Goal: Task Accomplishment & Management: Manage account settings

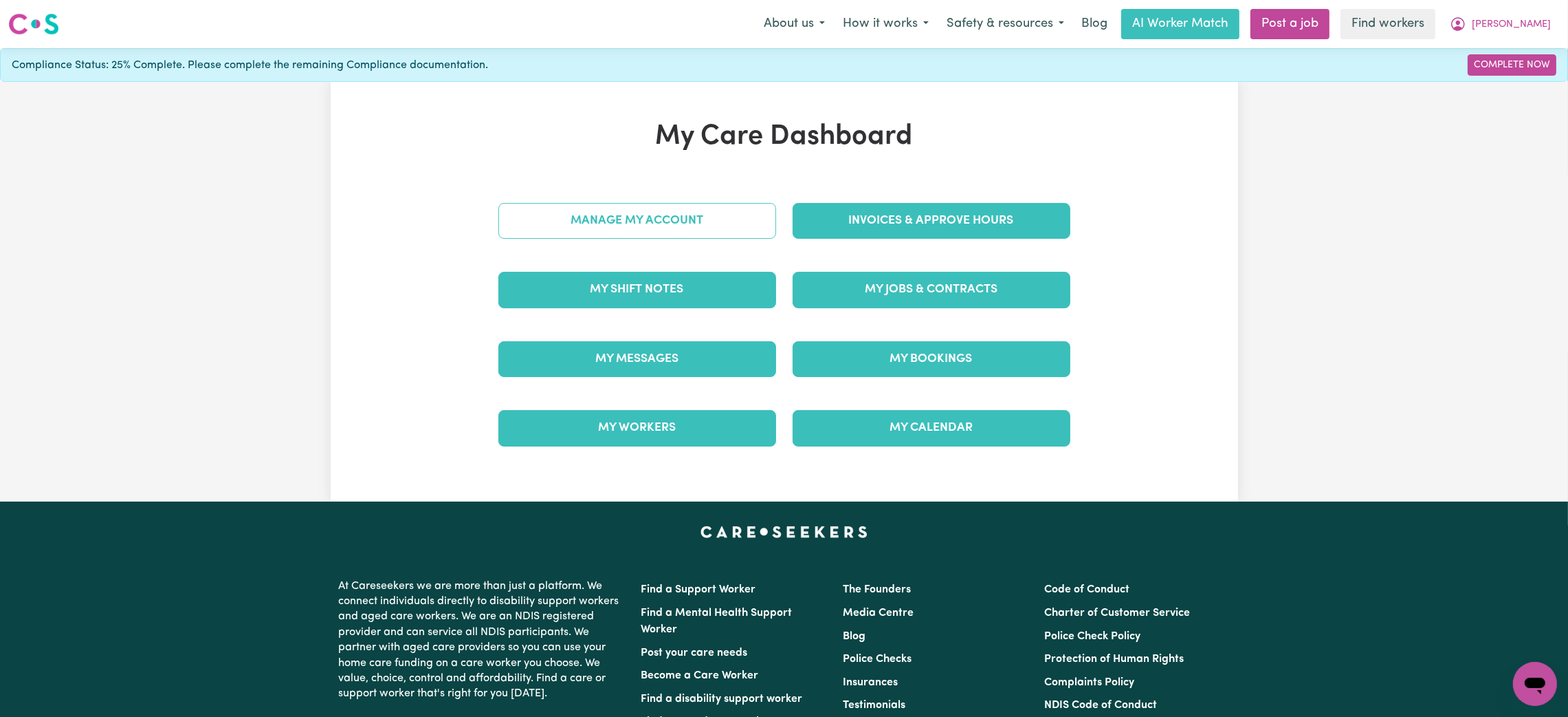
click at [638, 222] on link "Manage My Account" at bounding box center [637, 220] width 278 height 36
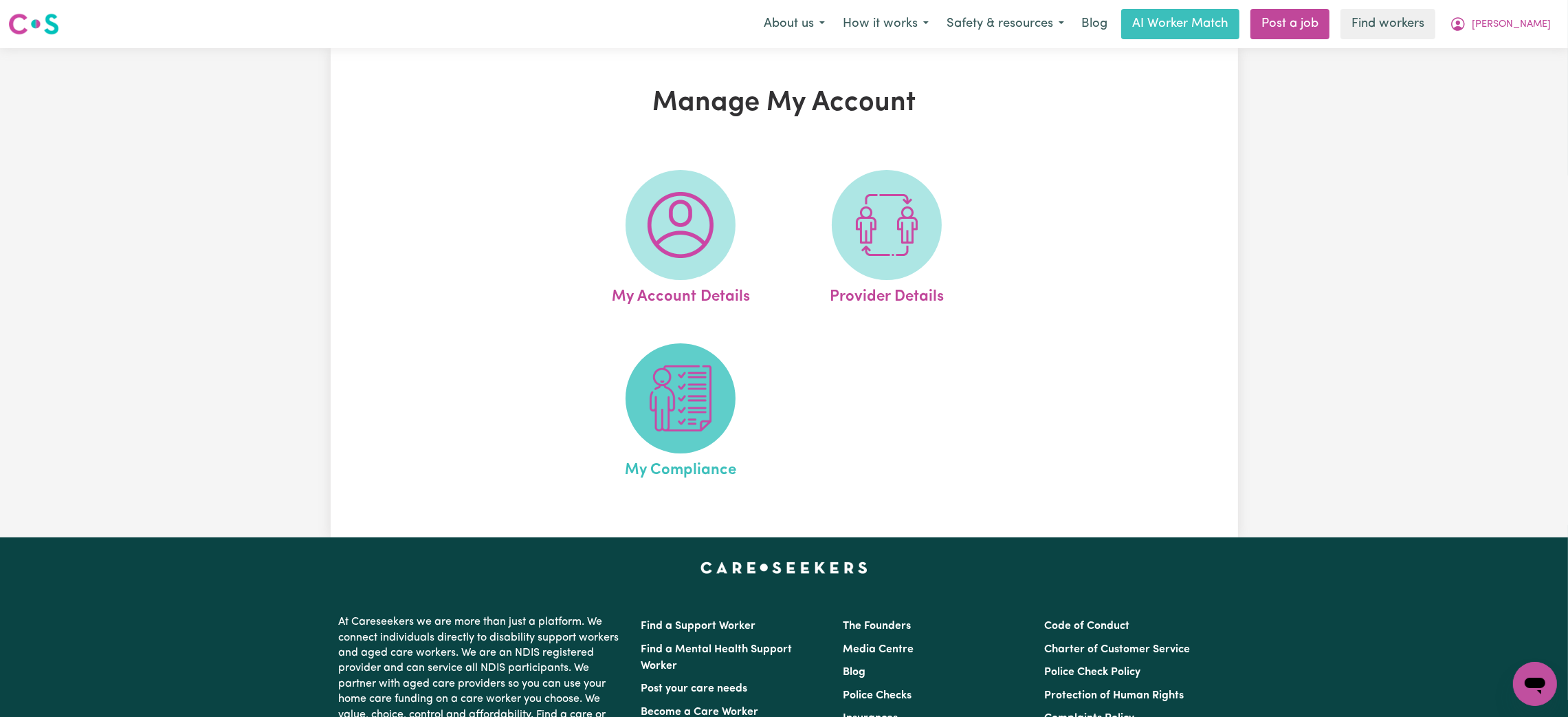
click at [660, 441] on span at bounding box center [680, 398] width 110 height 110
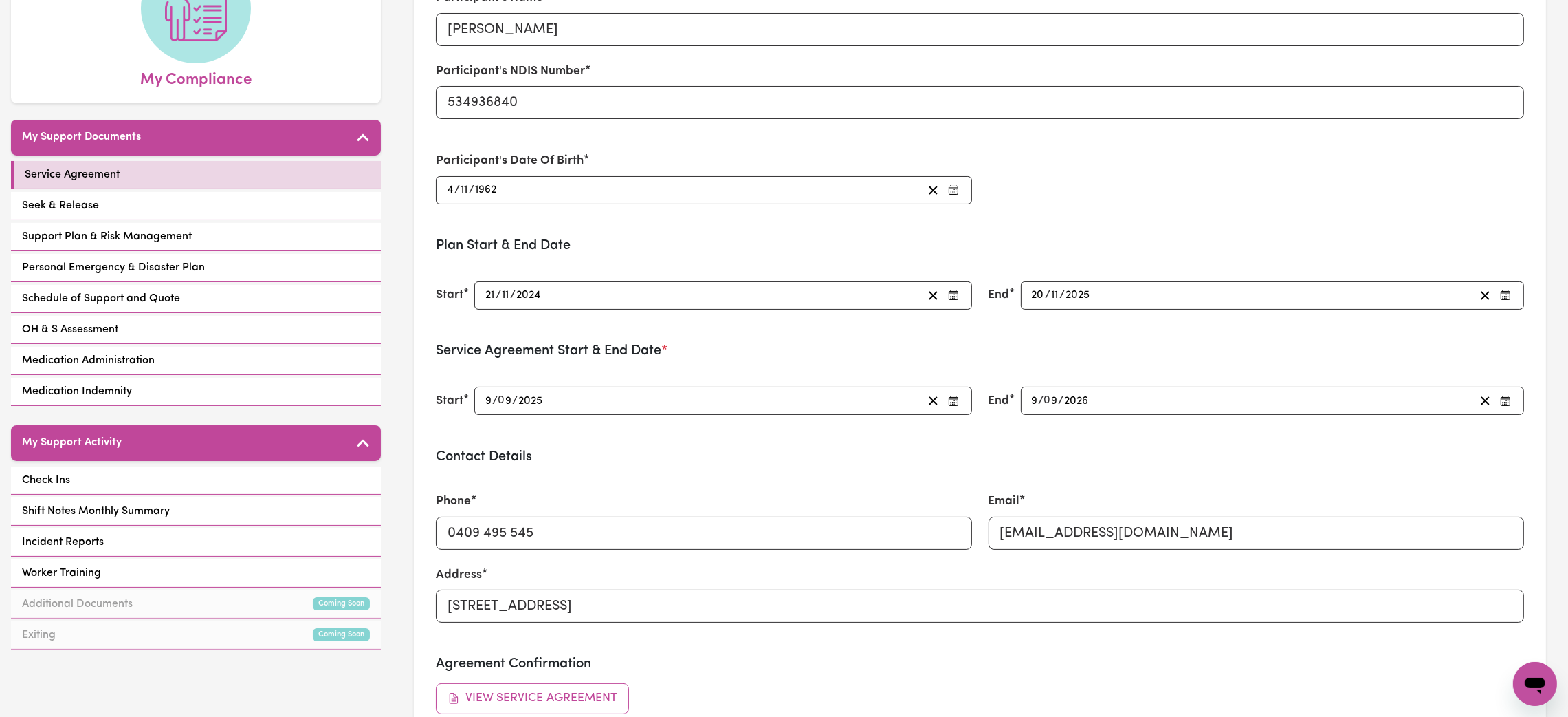
scroll to position [182, 0]
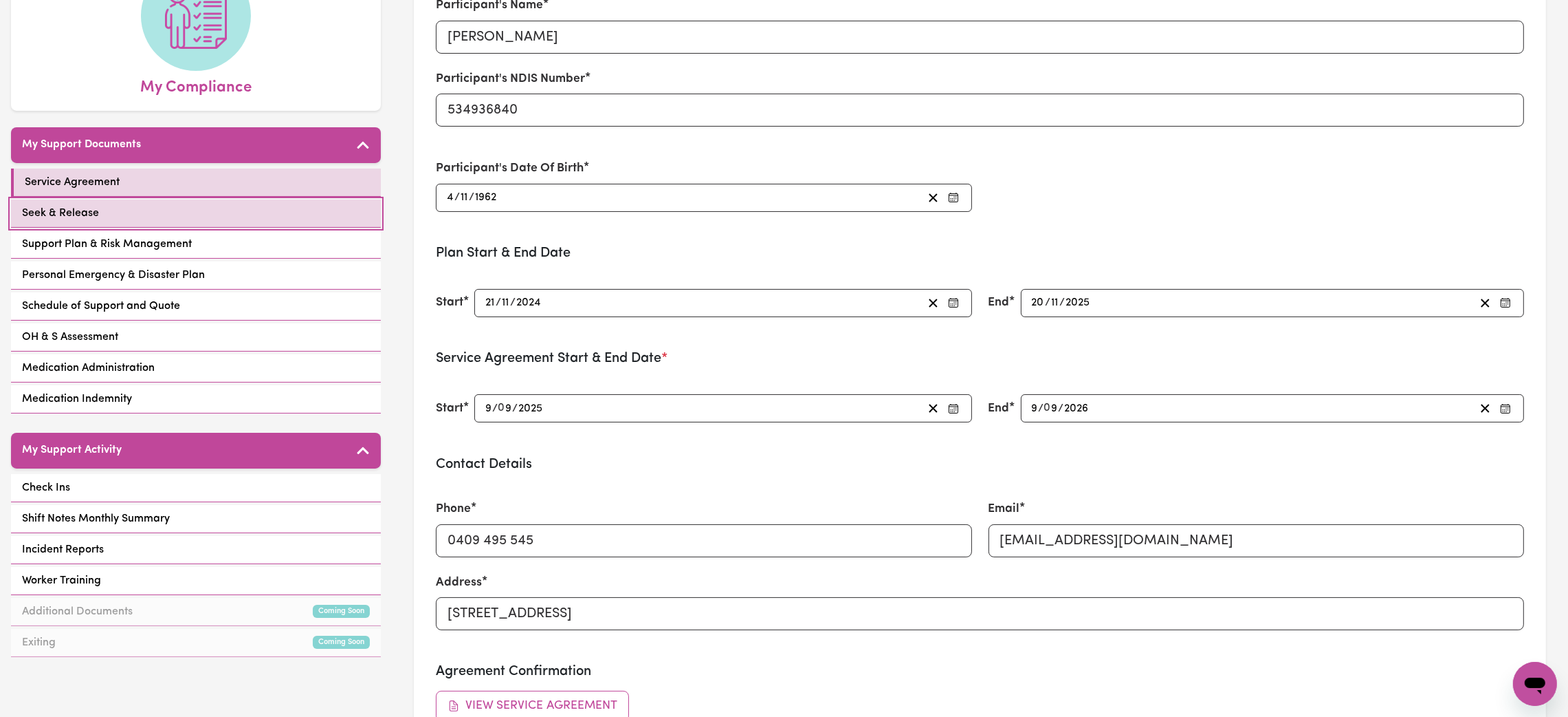
click at [205, 217] on link "Seek & Release" at bounding box center [195, 214] width 370 height 28
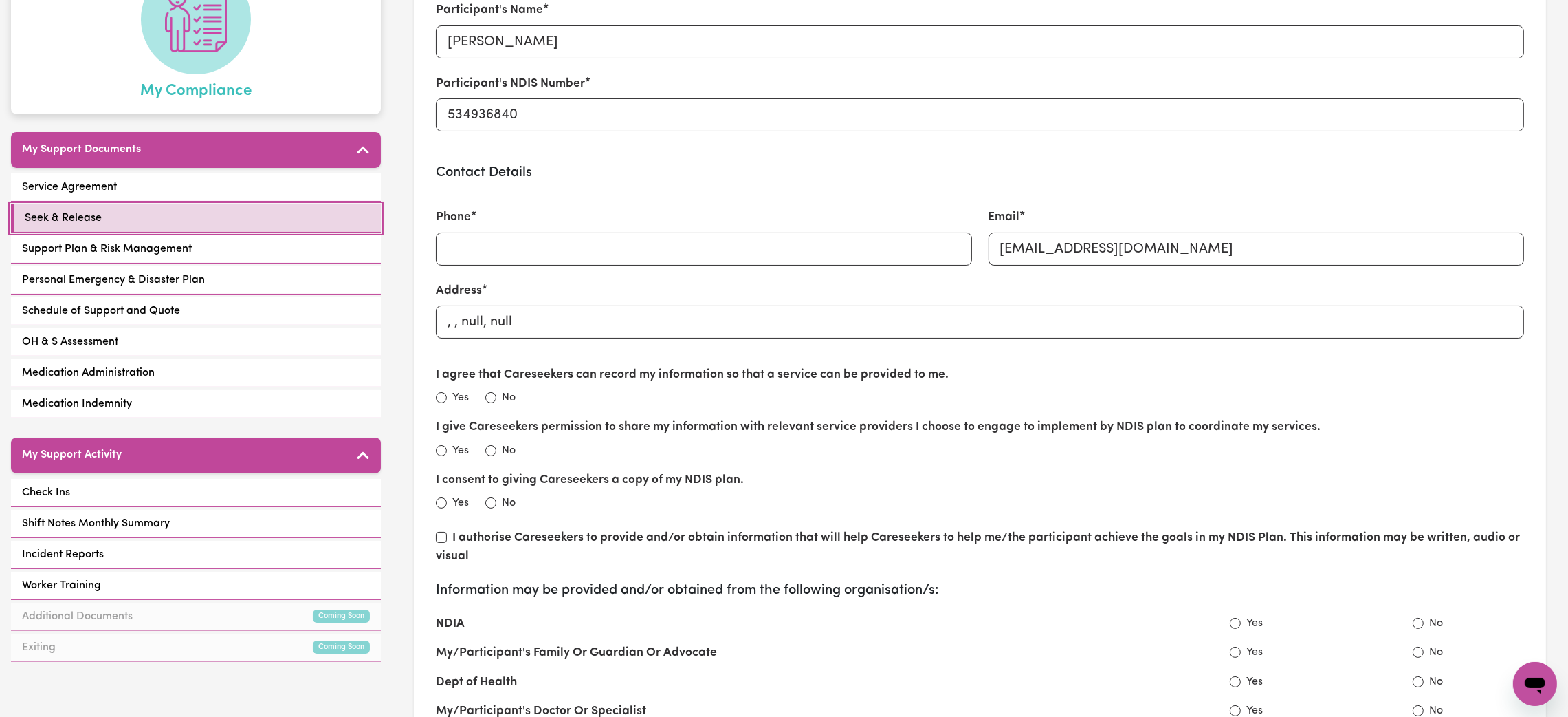
scroll to position [176, 0]
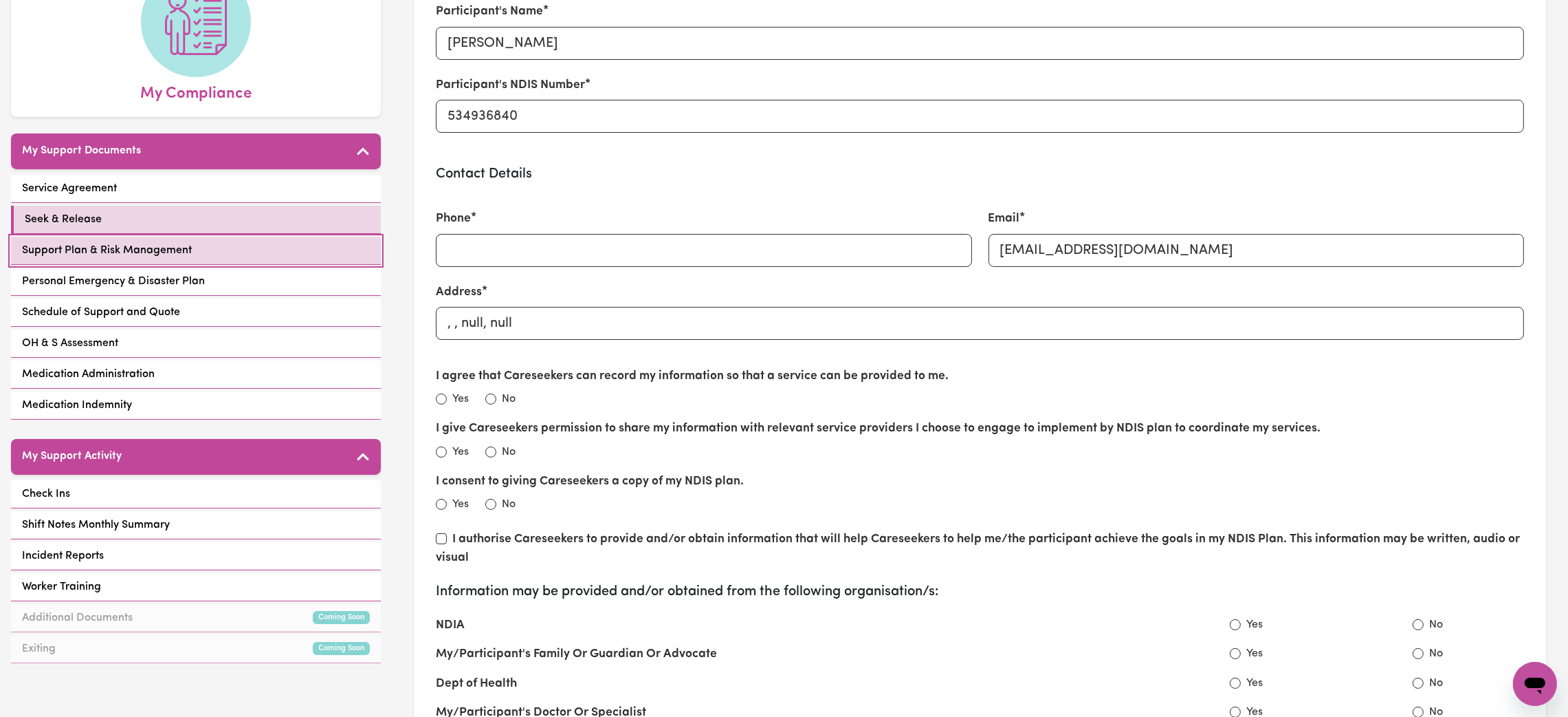
click at [259, 255] on link "Support Plan & Risk Management" at bounding box center [195, 250] width 370 height 28
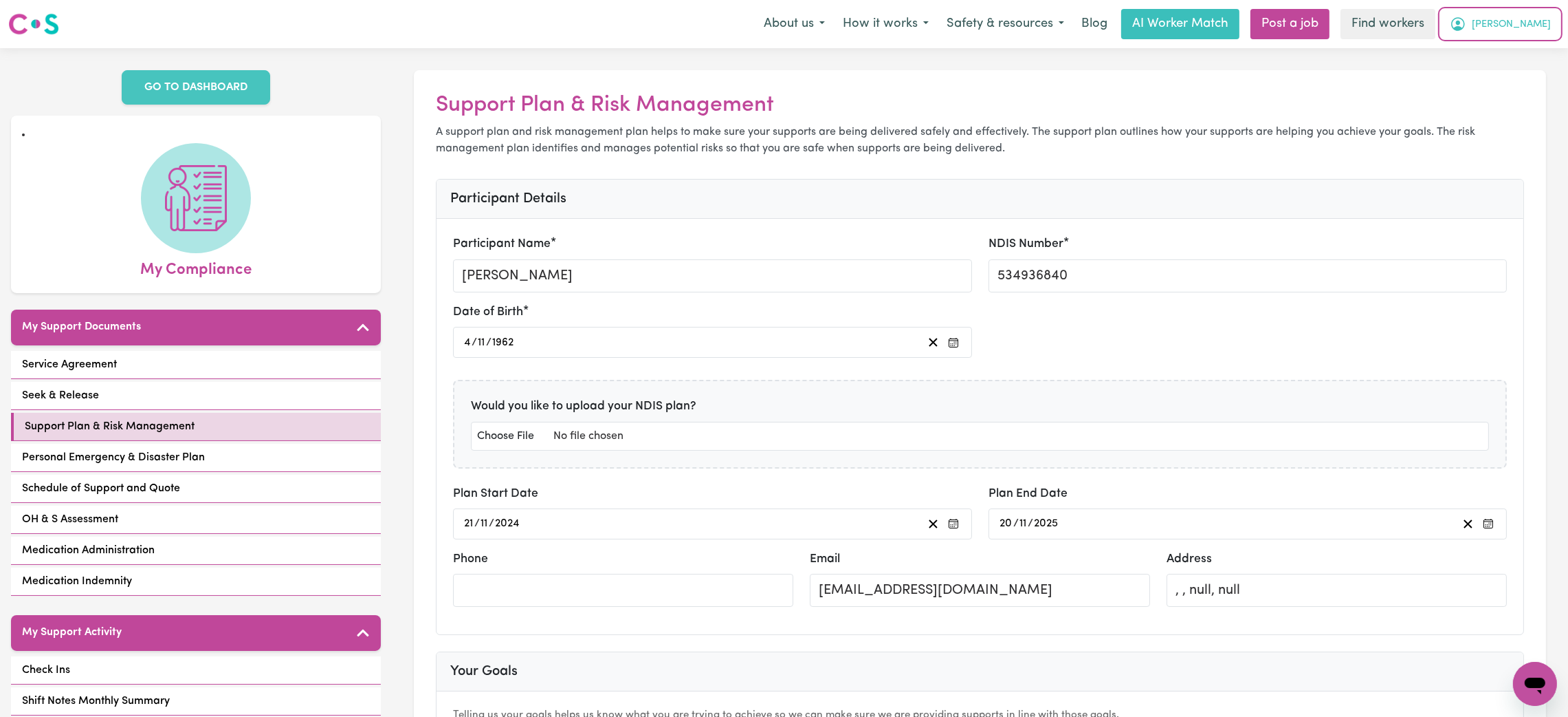
click at [1467, 26] on icon "My Account" at bounding box center [1458, 24] width 17 height 17
click at [1516, 44] on link "My Dashboard" at bounding box center [1505, 54] width 109 height 26
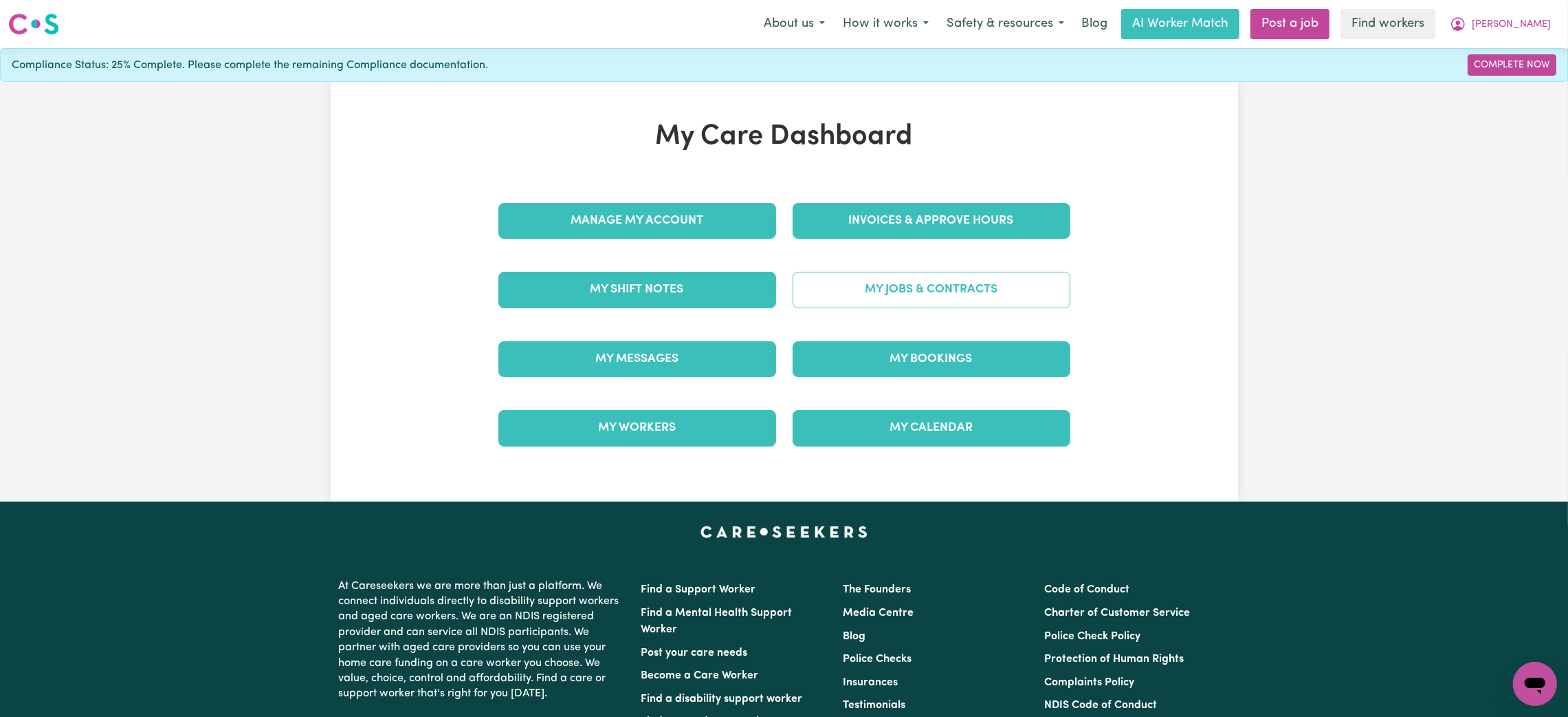
click at [897, 299] on link "My Jobs & Contracts" at bounding box center [931, 290] width 278 height 36
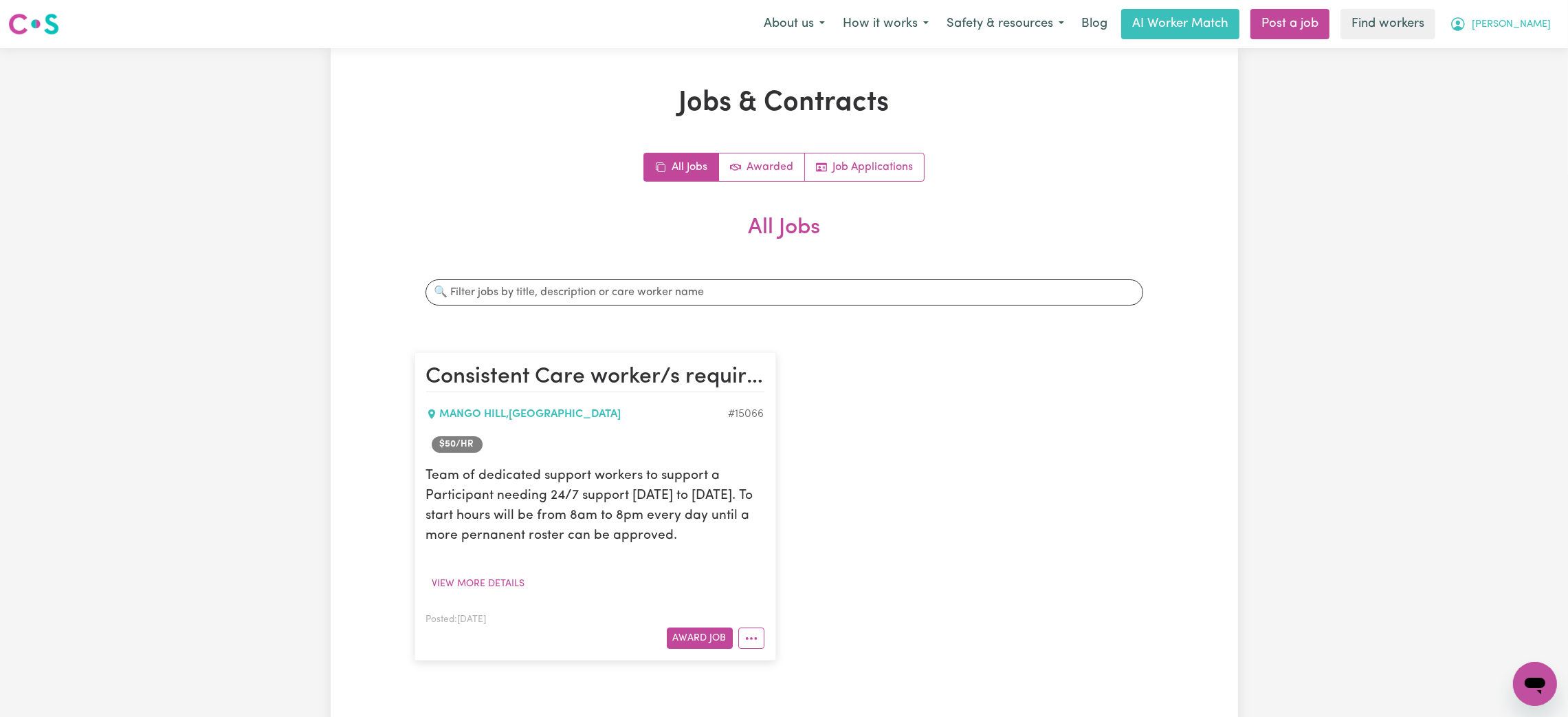
click at [1542, 31] on button "[PERSON_NAME]" at bounding box center [1500, 24] width 119 height 29
click at [1489, 55] on link "My Dashboard" at bounding box center [1505, 54] width 109 height 26
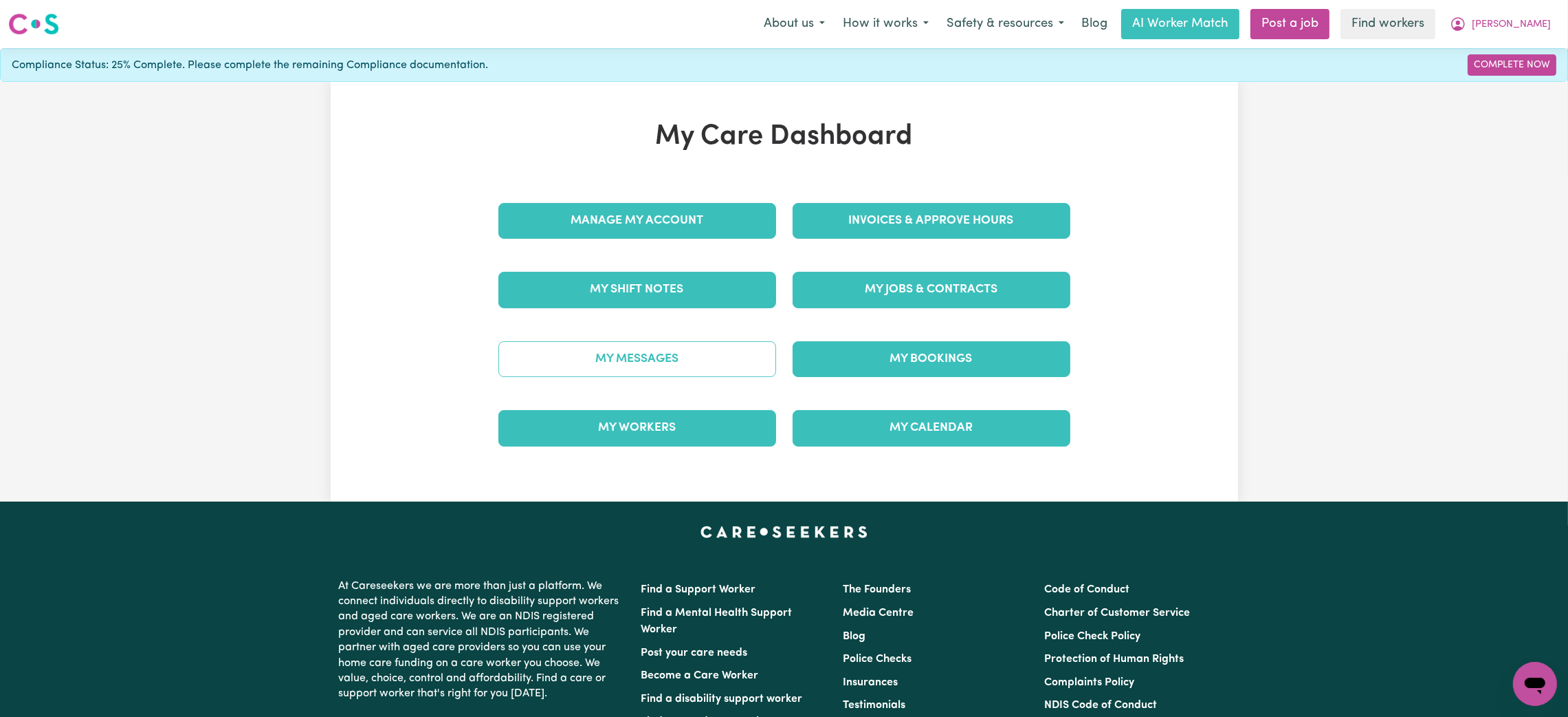
click at [589, 342] on link "My Messages" at bounding box center [637, 359] width 278 height 36
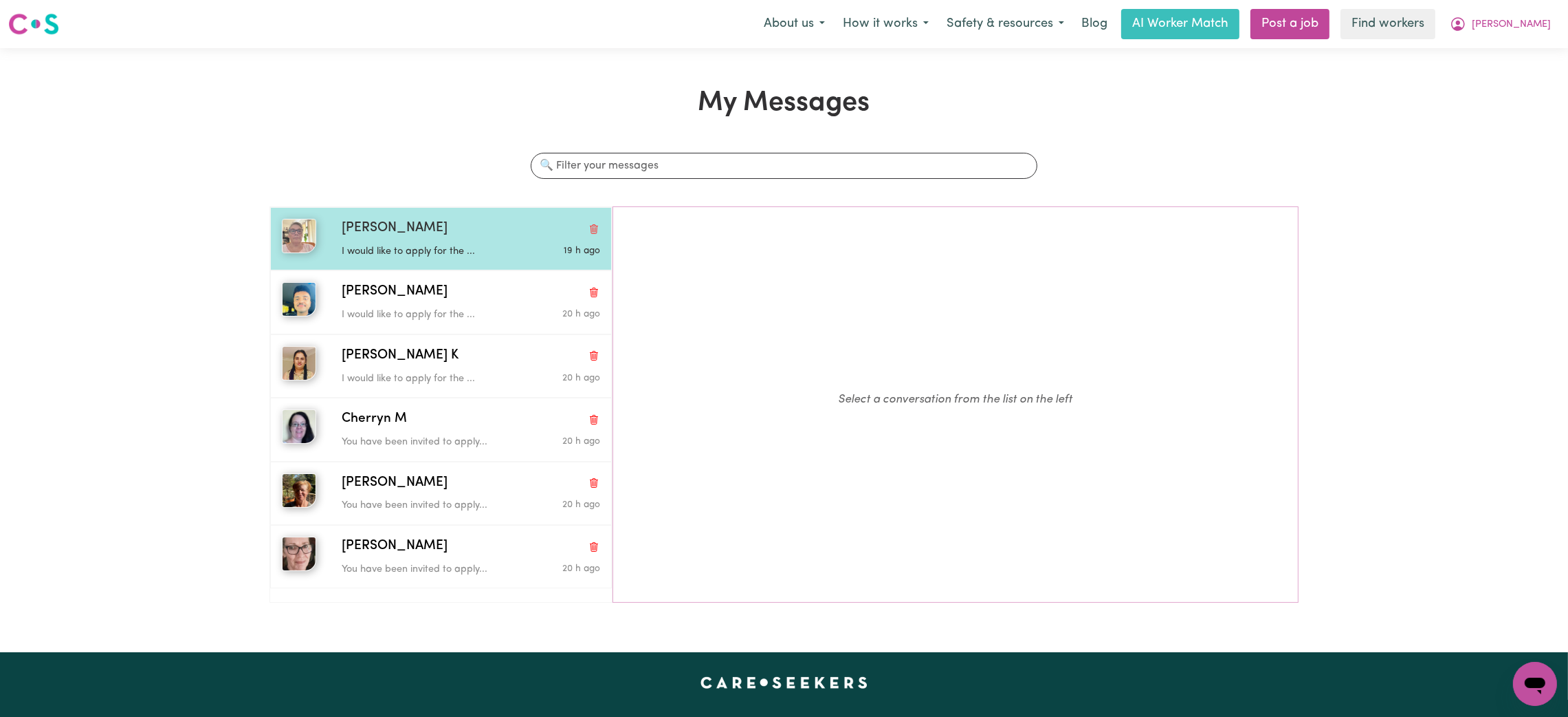
click at [446, 249] on p "I would like to apply for the ..." at bounding box center [428, 252] width 173 height 15
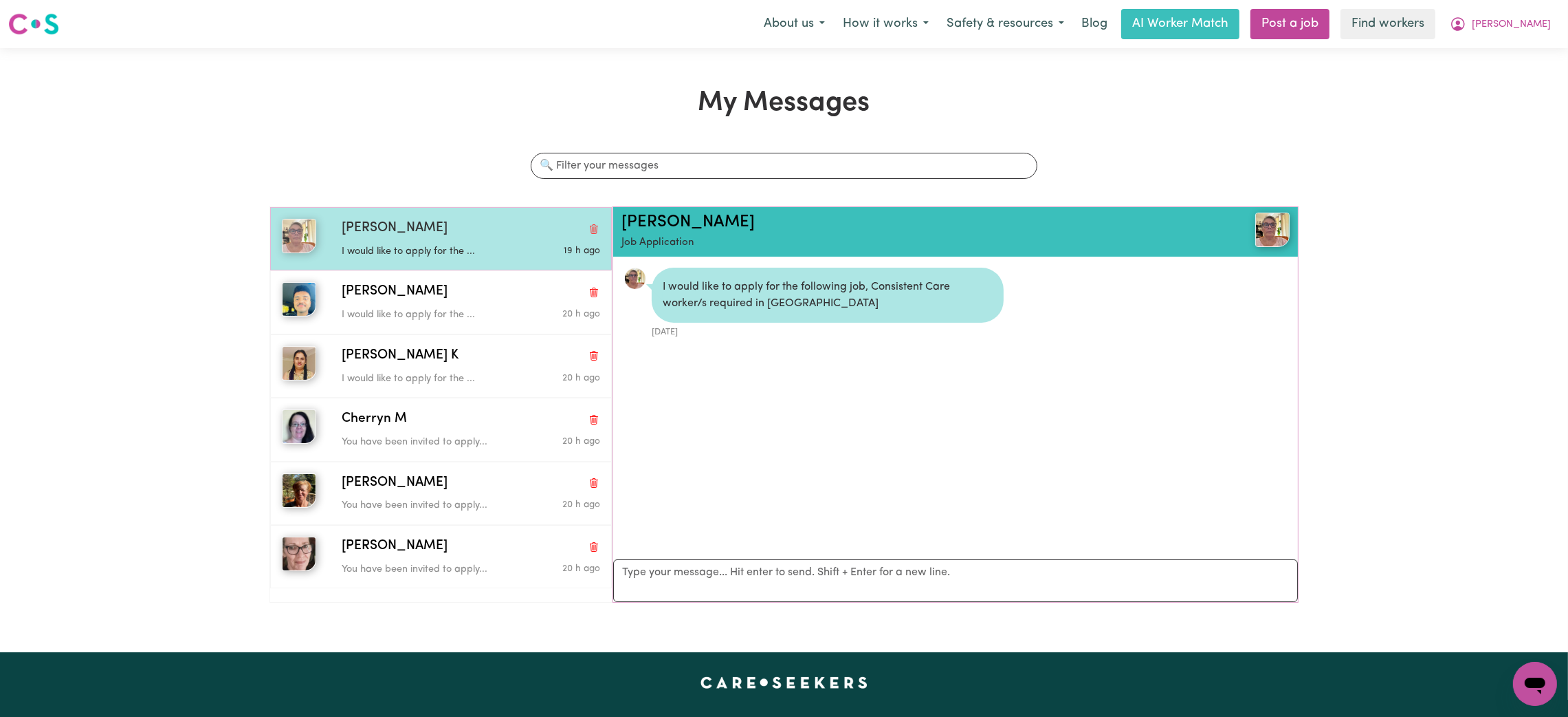
scroll to position [7, 0]
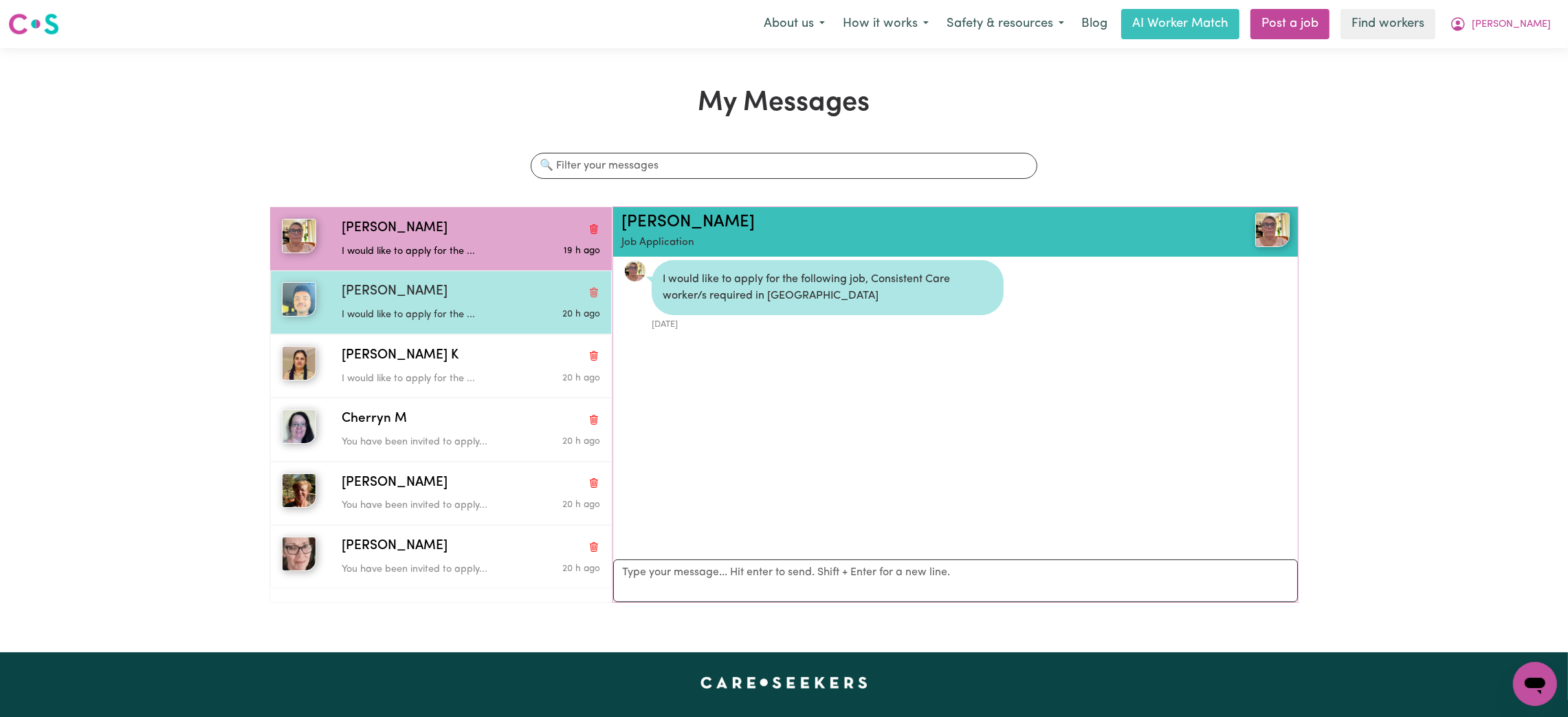
click at [454, 296] on div "[PERSON_NAME]" at bounding box center [471, 292] width 259 height 20
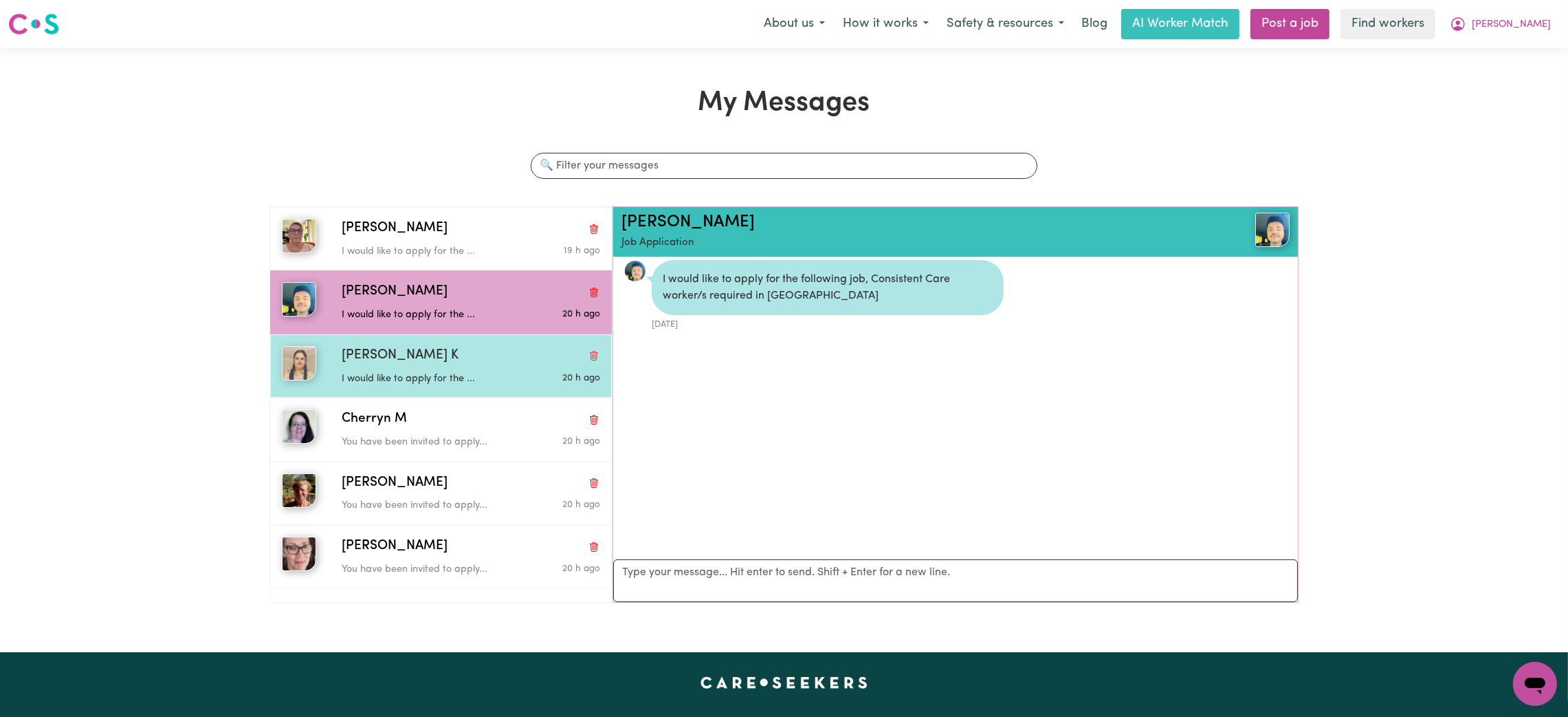
click at [457, 340] on div "[PERSON_NAME] K I would like to apply for the ... 20 h ago" at bounding box center [441, 365] width 342 height 63
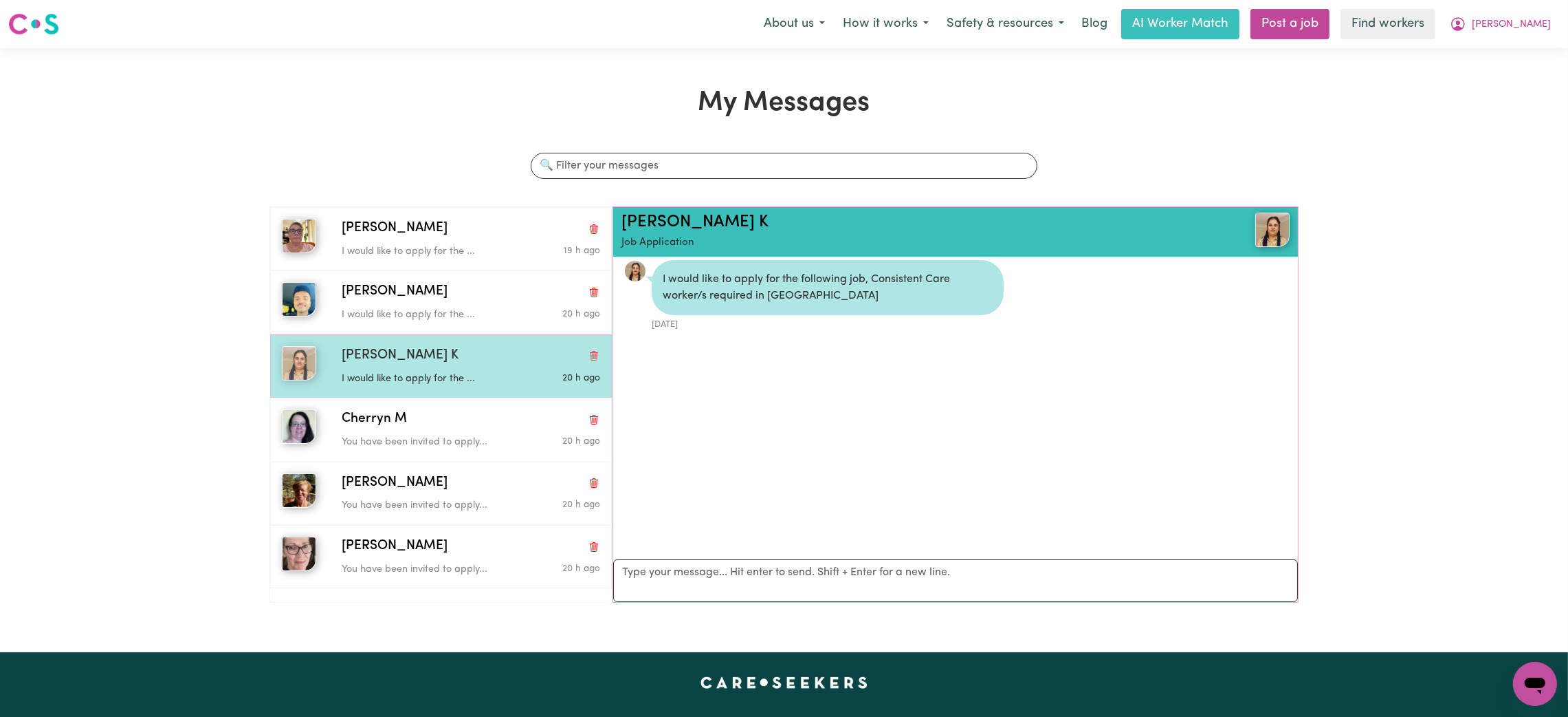
scroll to position [71, 0]
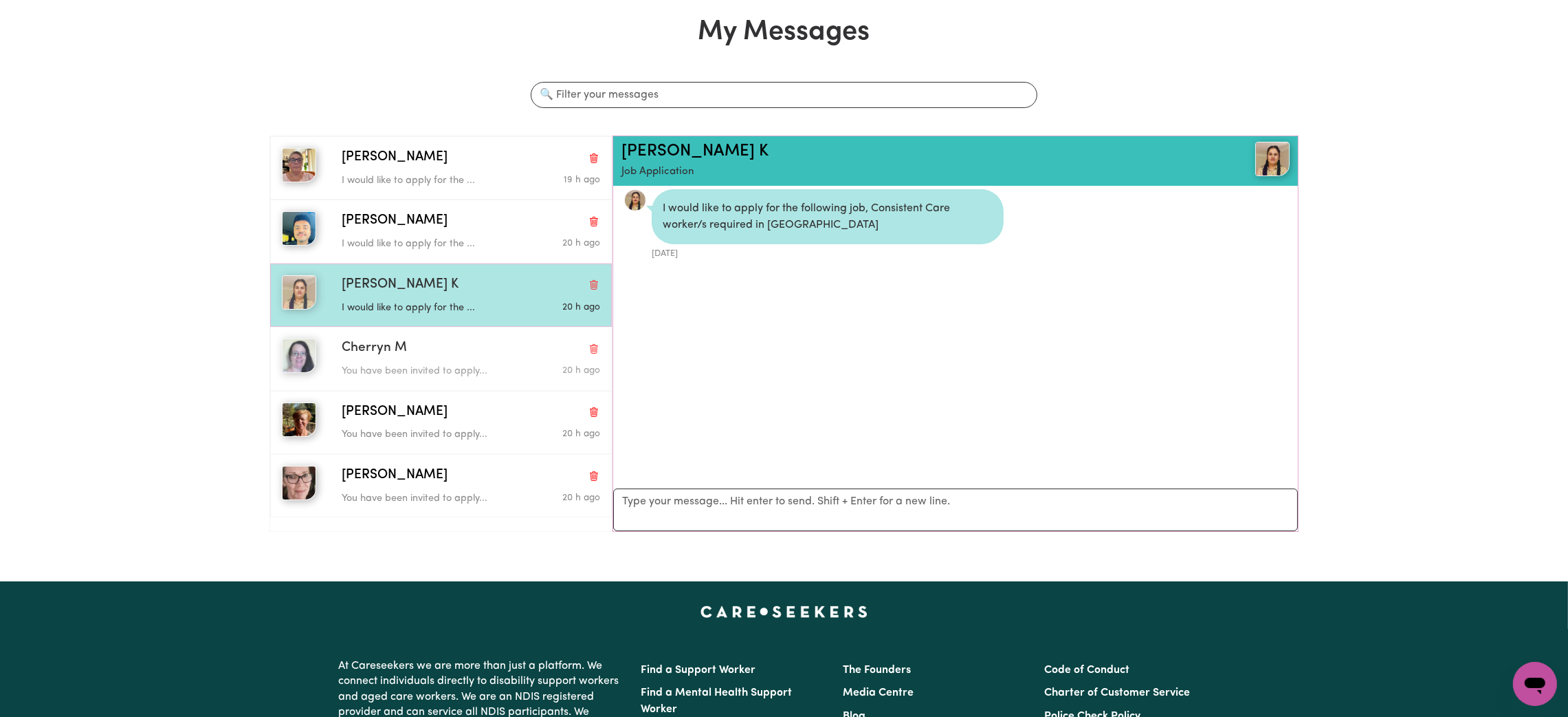
click at [457, 340] on div "Cherryn M" at bounding box center [471, 348] width 259 height 20
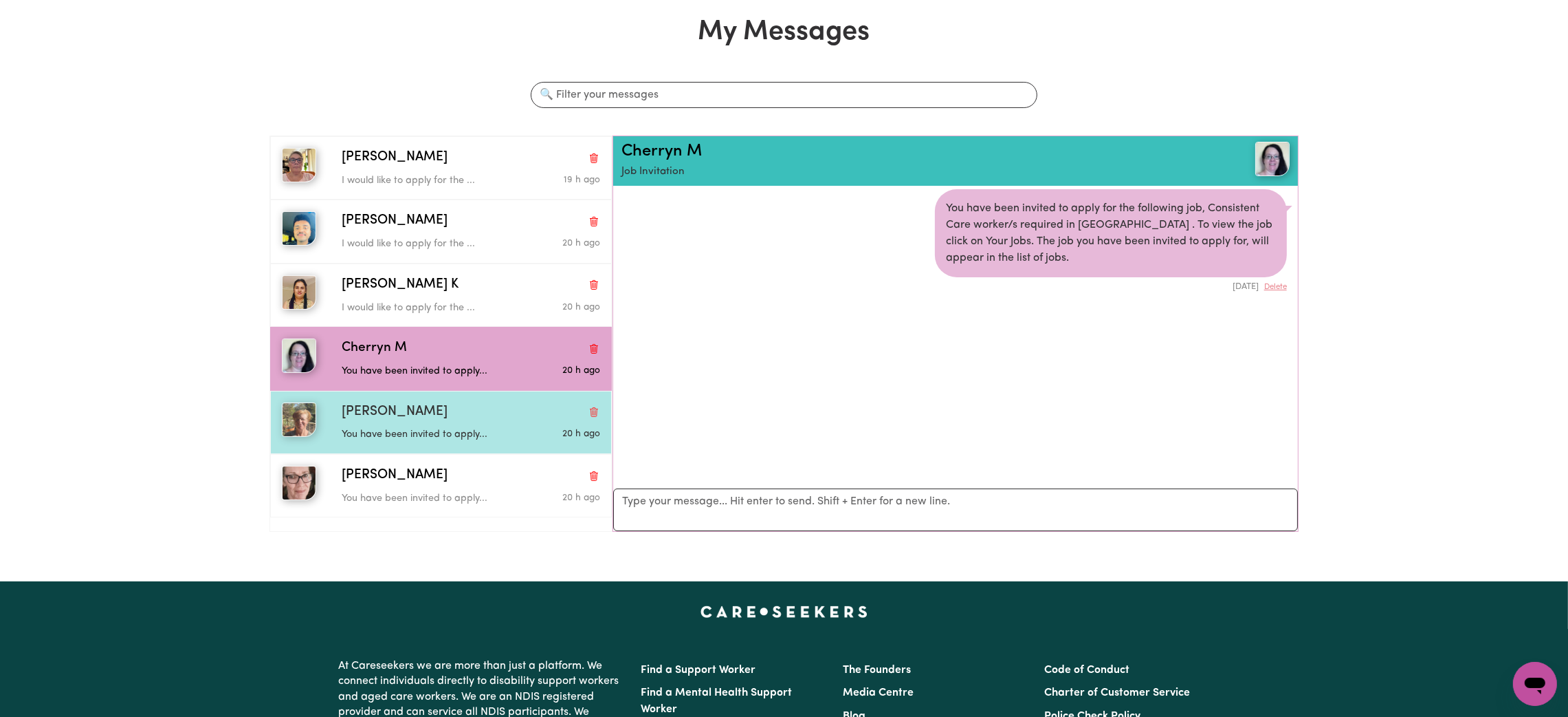
click at [463, 402] on div "[PERSON_NAME] You have been invited to apply... 20 h ago" at bounding box center [441, 422] width 342 height 63
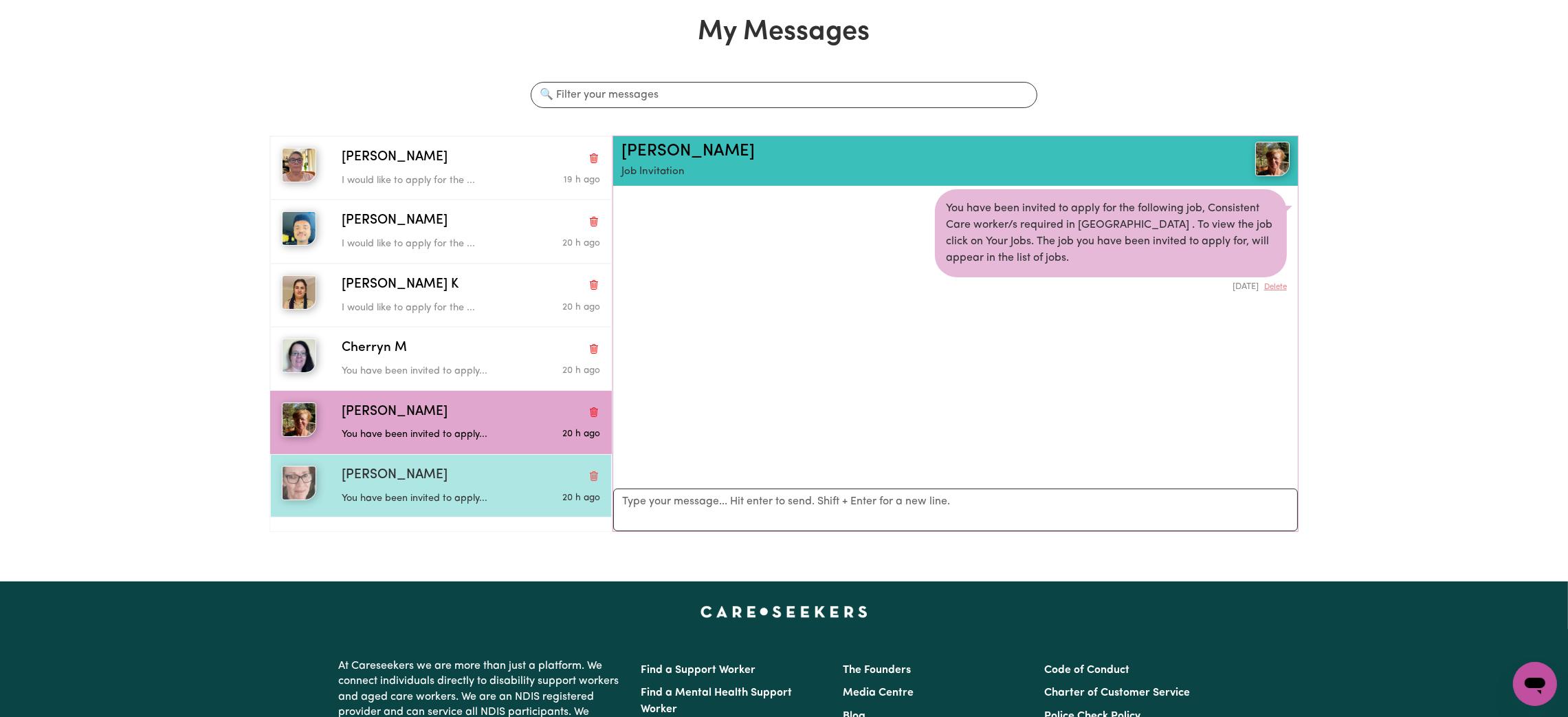
click at [464, 485] on div "[PERSON_NAME]" at bounding box center [471, 476] width 259 height 20
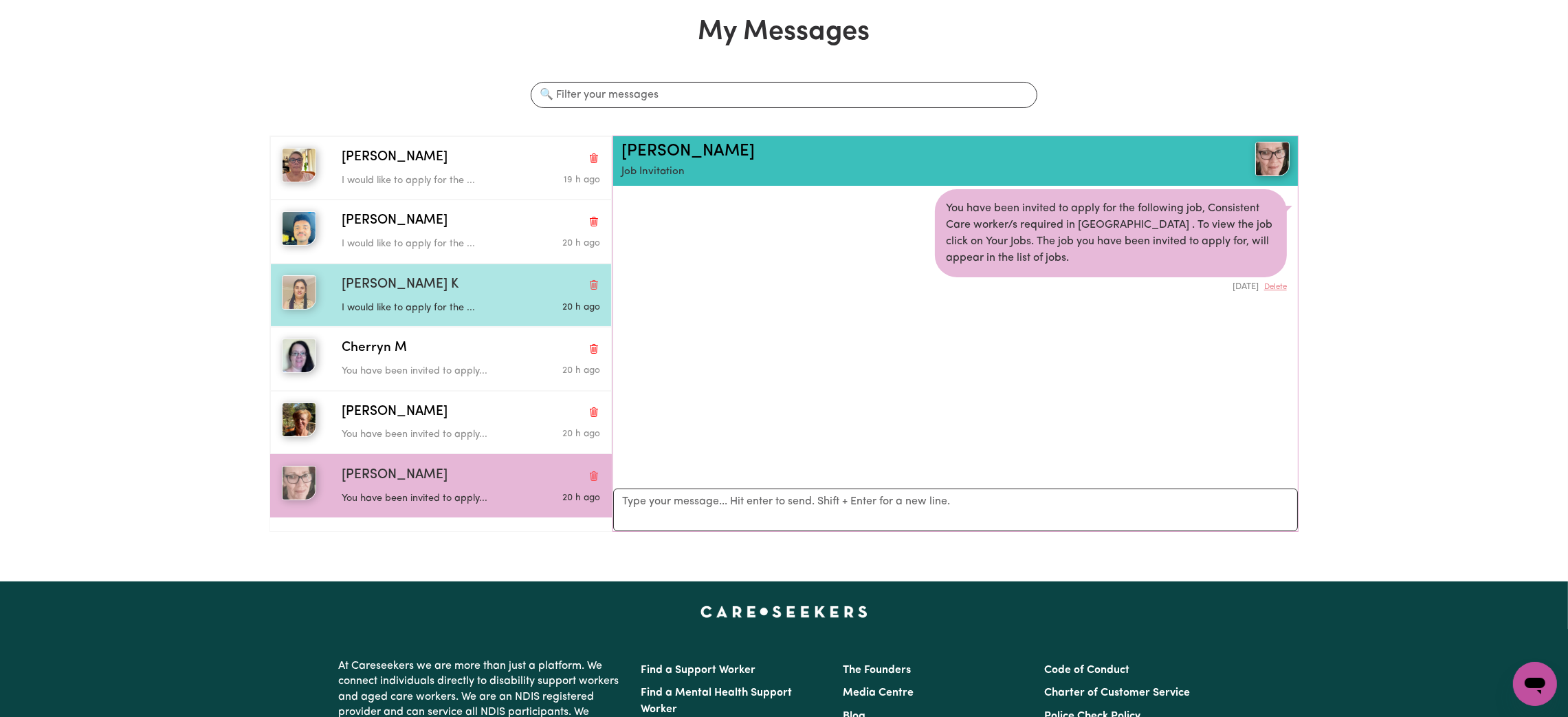
scroll to position [0, 0]
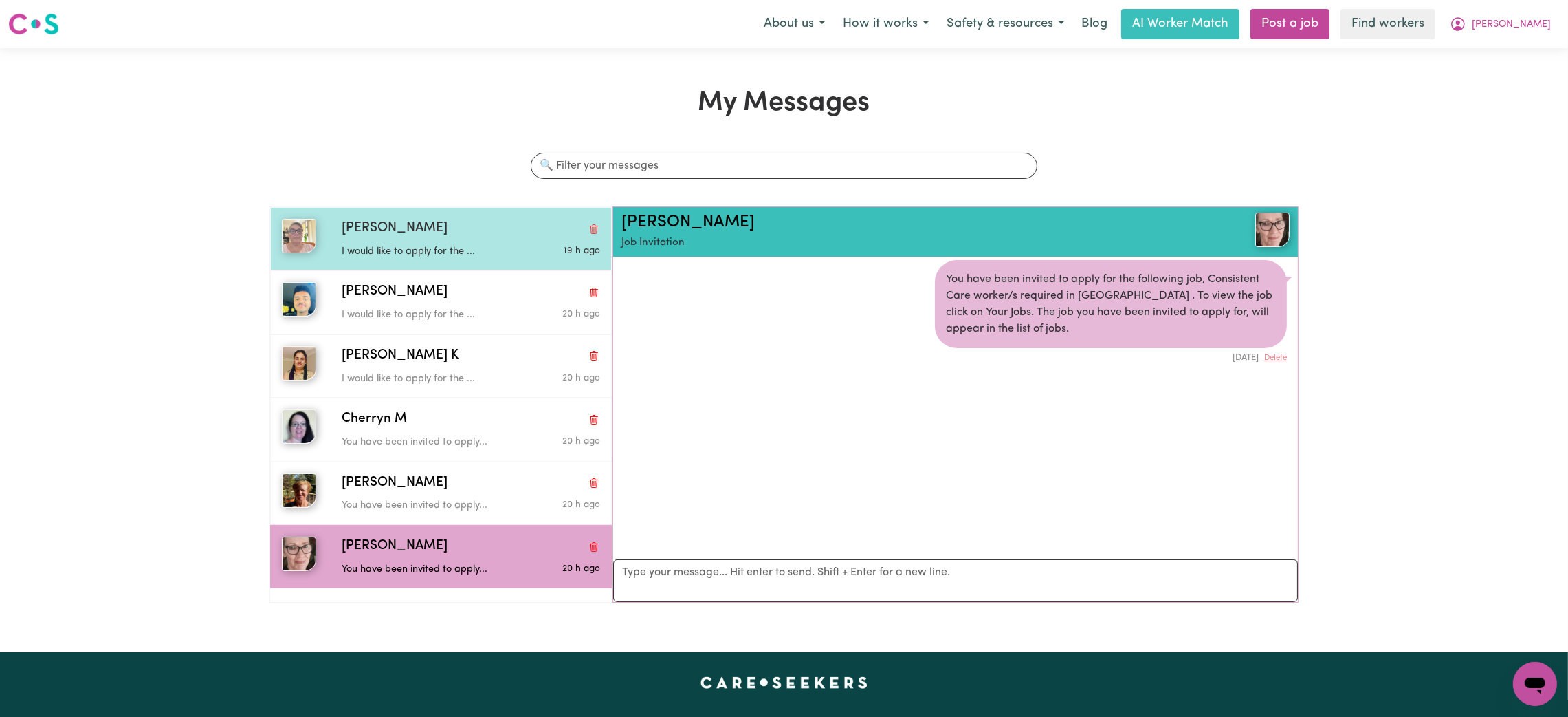
click at [456, 229] on div "[PERSON_NAME]" at bounding box center [471, 228] width 259 height 20
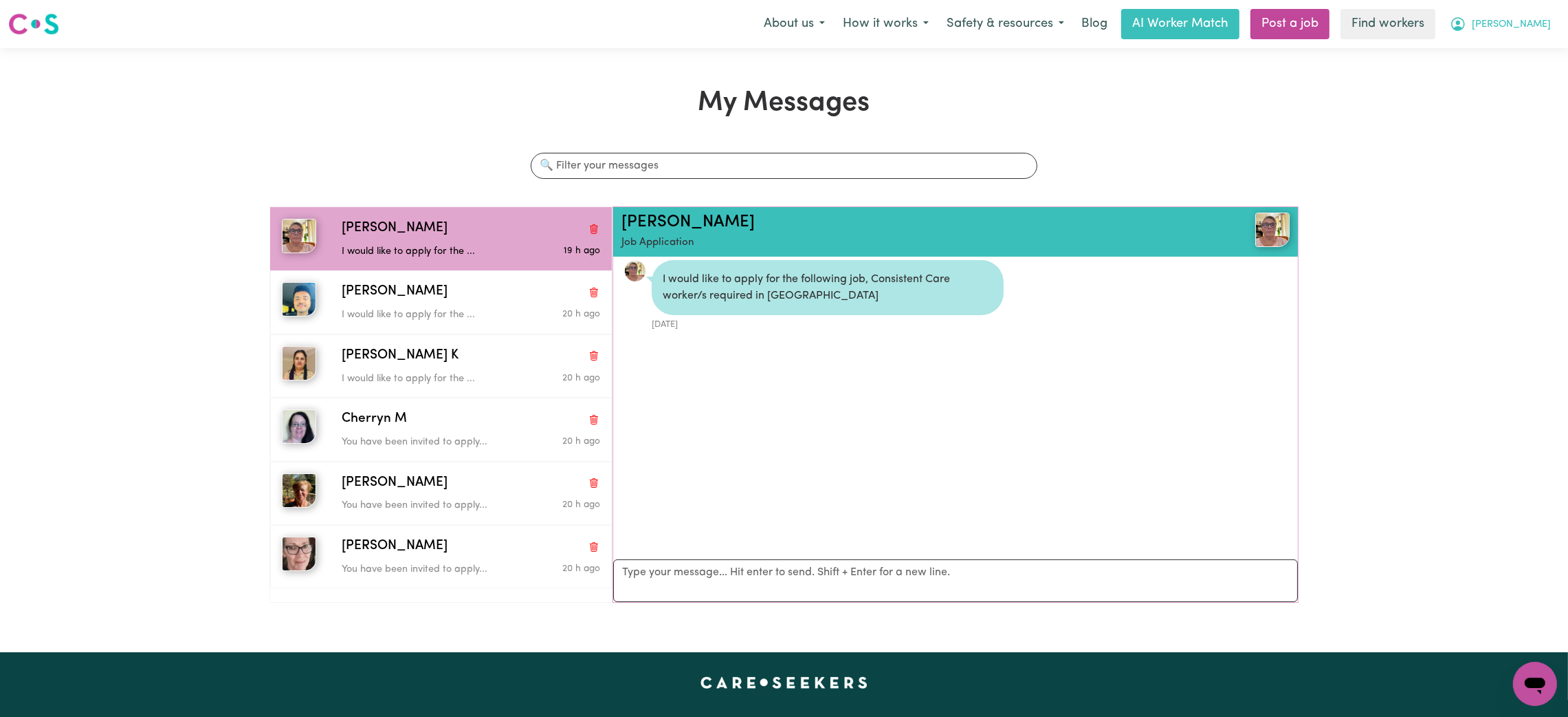
click at [1532, 17] on button "[PERSON_NAME]" at bounding box center [1500, 24] width 119 height 29
click at [1510, 48] on link "My Dashboard" at bounding box center [1505, 54] width 109 height 26
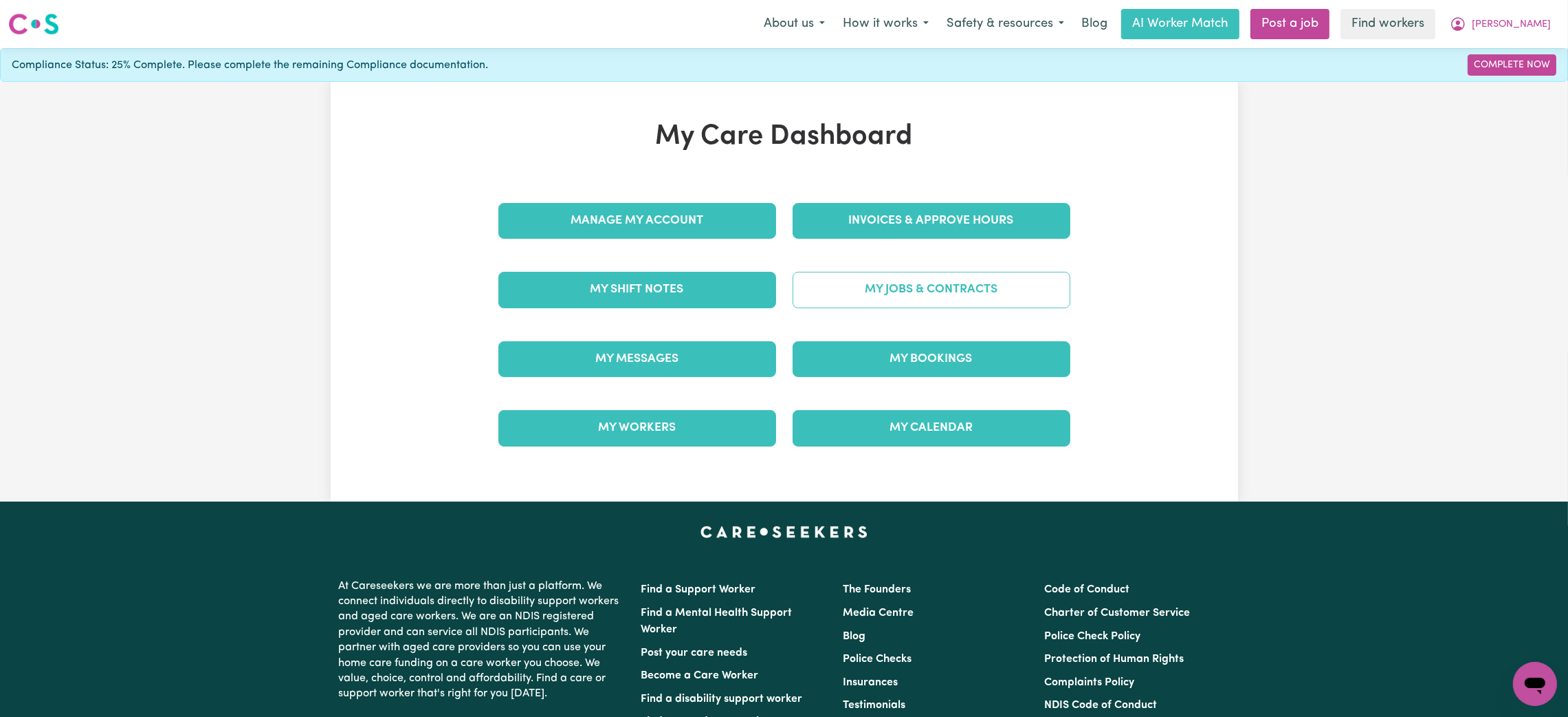
click at [851, 300] on link "My Jobs & Contracts" at bounding box center [931, 290] width 278 height 36
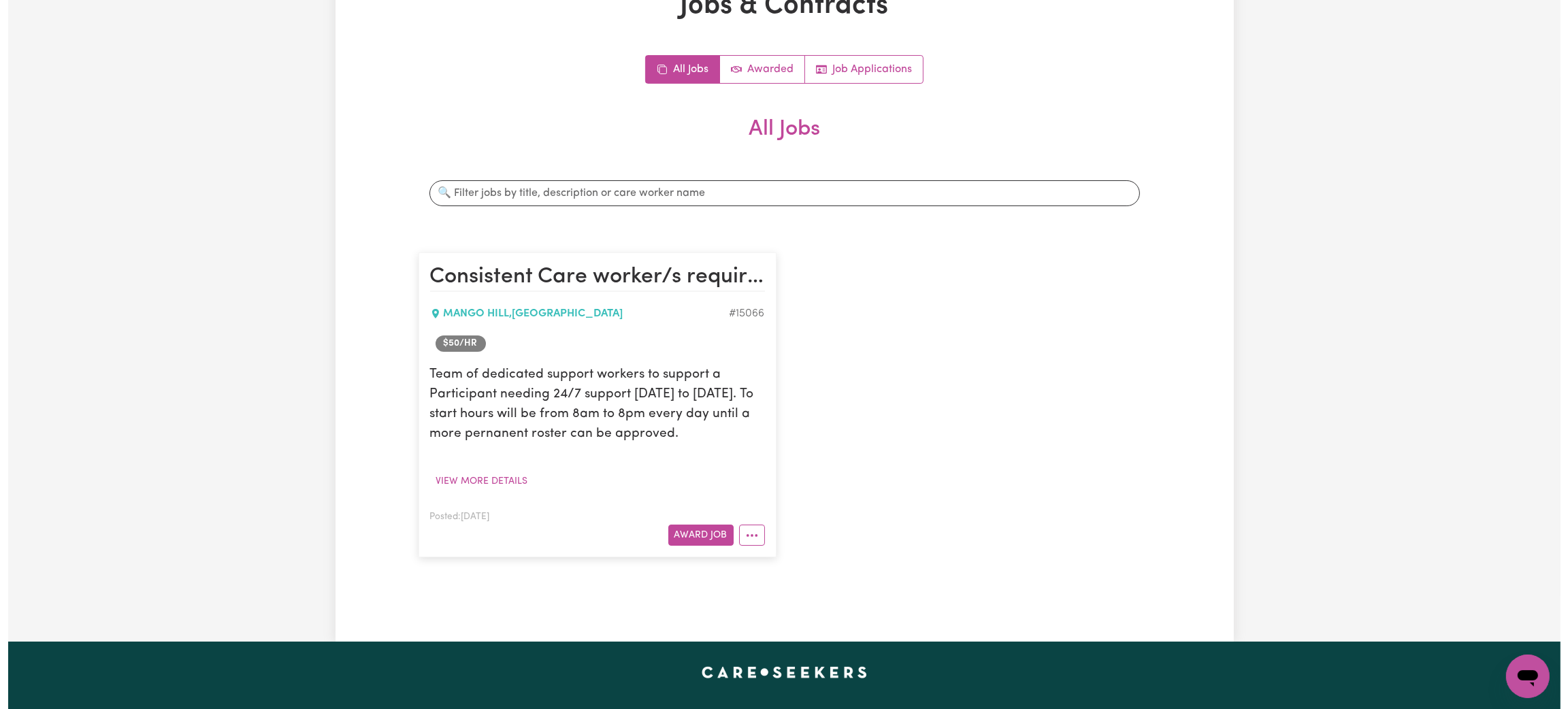
scroll to position [98, 0]
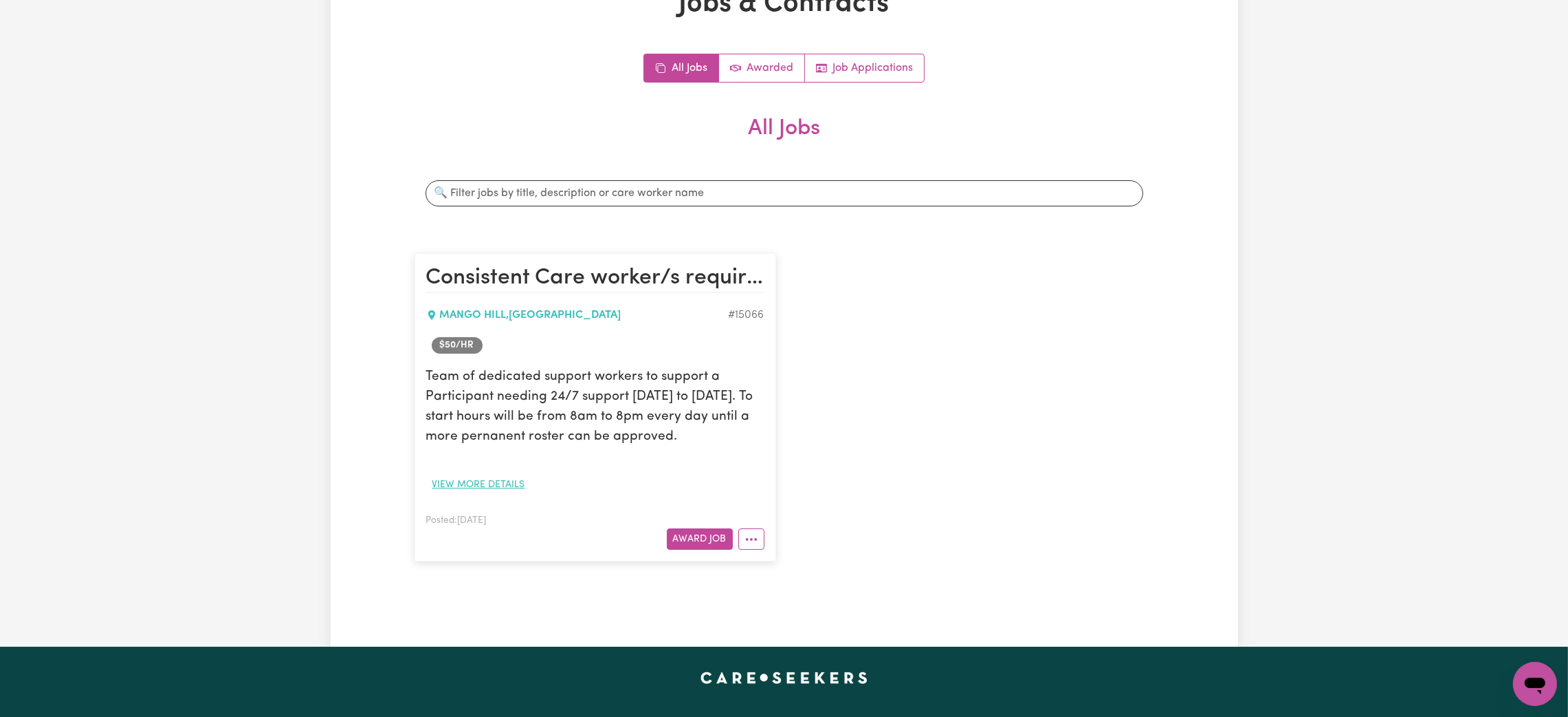
click at [480, 485] on button "View more details" at bounding box center [479, 484] width 105 height 21
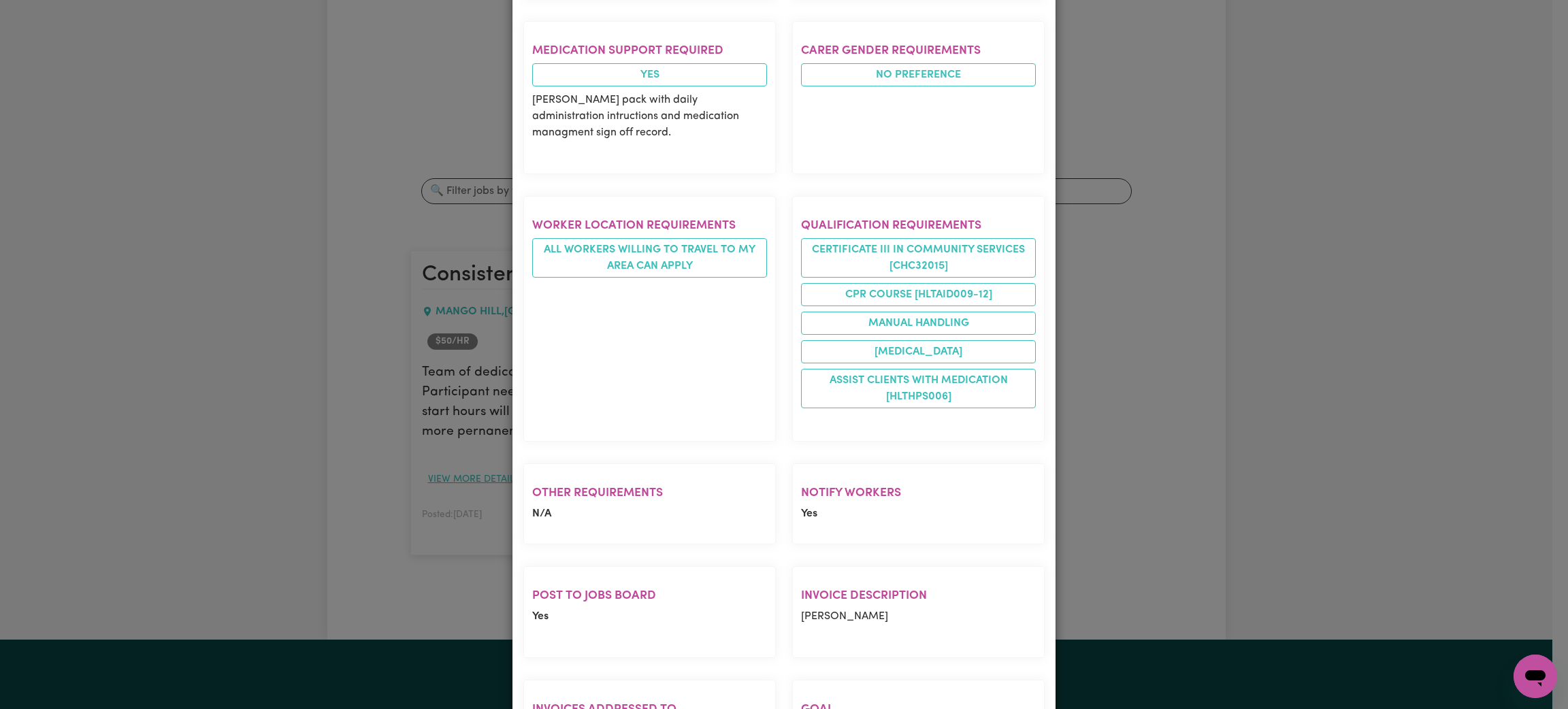
scroll to position [1050, 0]
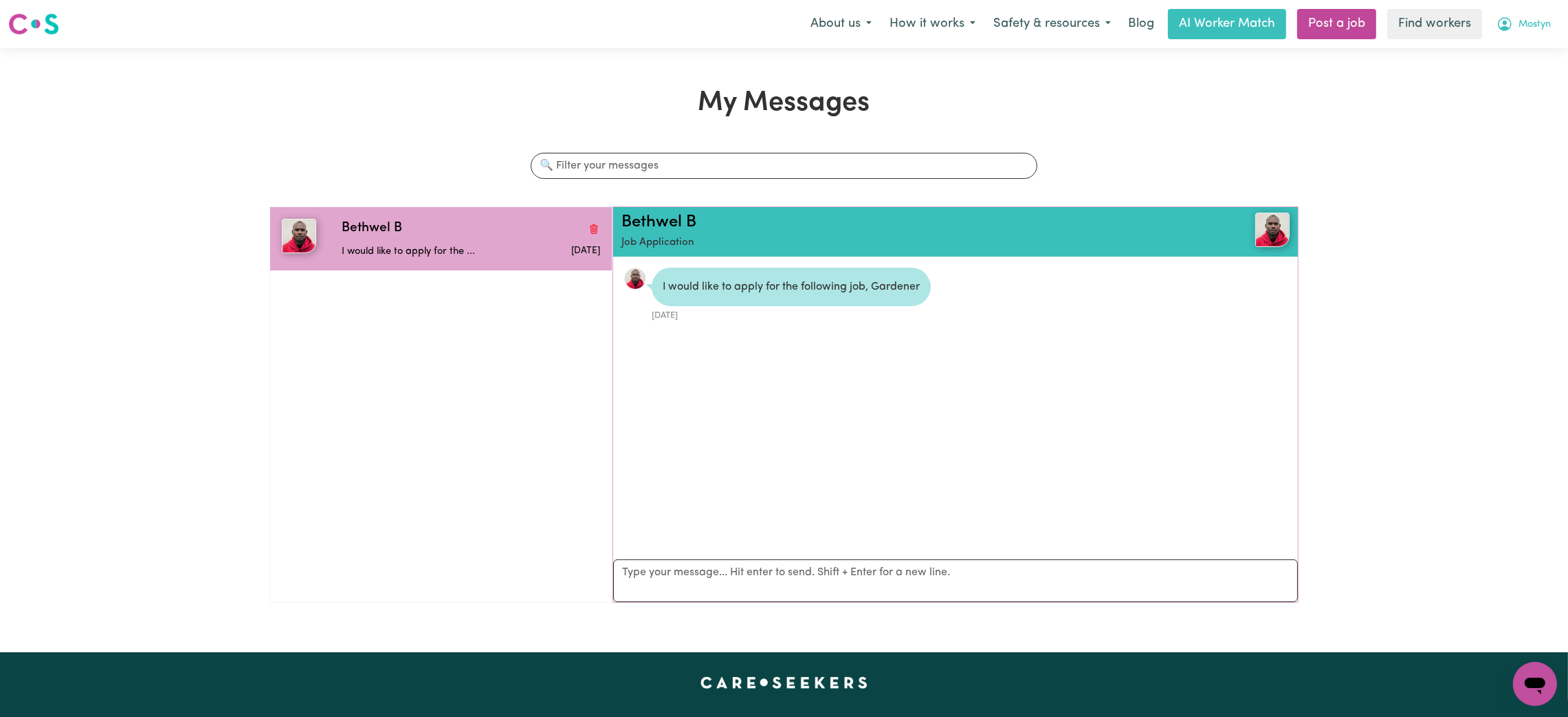
click at [1544, 29] on span "Mostyn" at bounding box center [1535, 25] width 32 height 15
click at [1486, 81] on link "Logout" at bounding box center [1505, 80] width 109 height 26
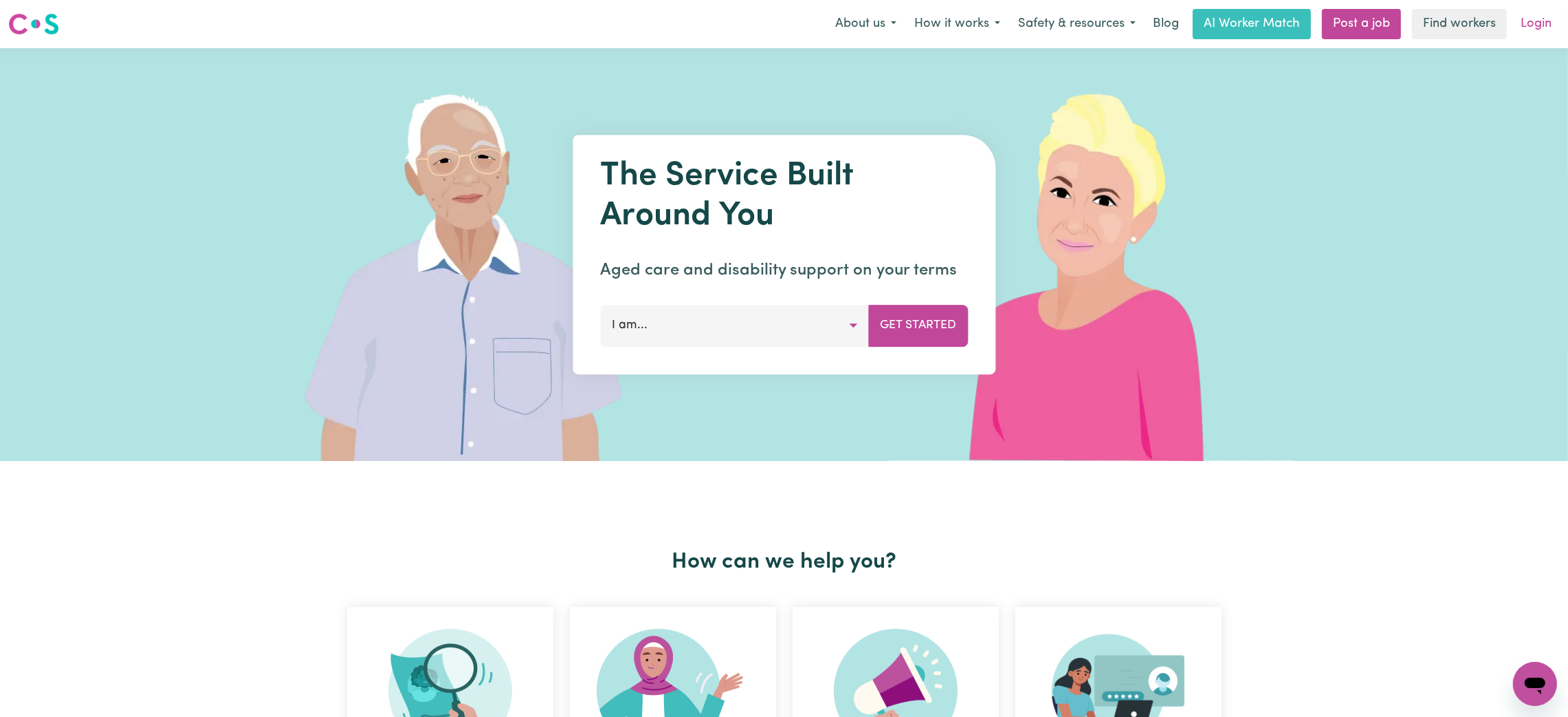
click at [1530, 25] on link "Login" at bounding box center [1536, 24] width 47 height 31
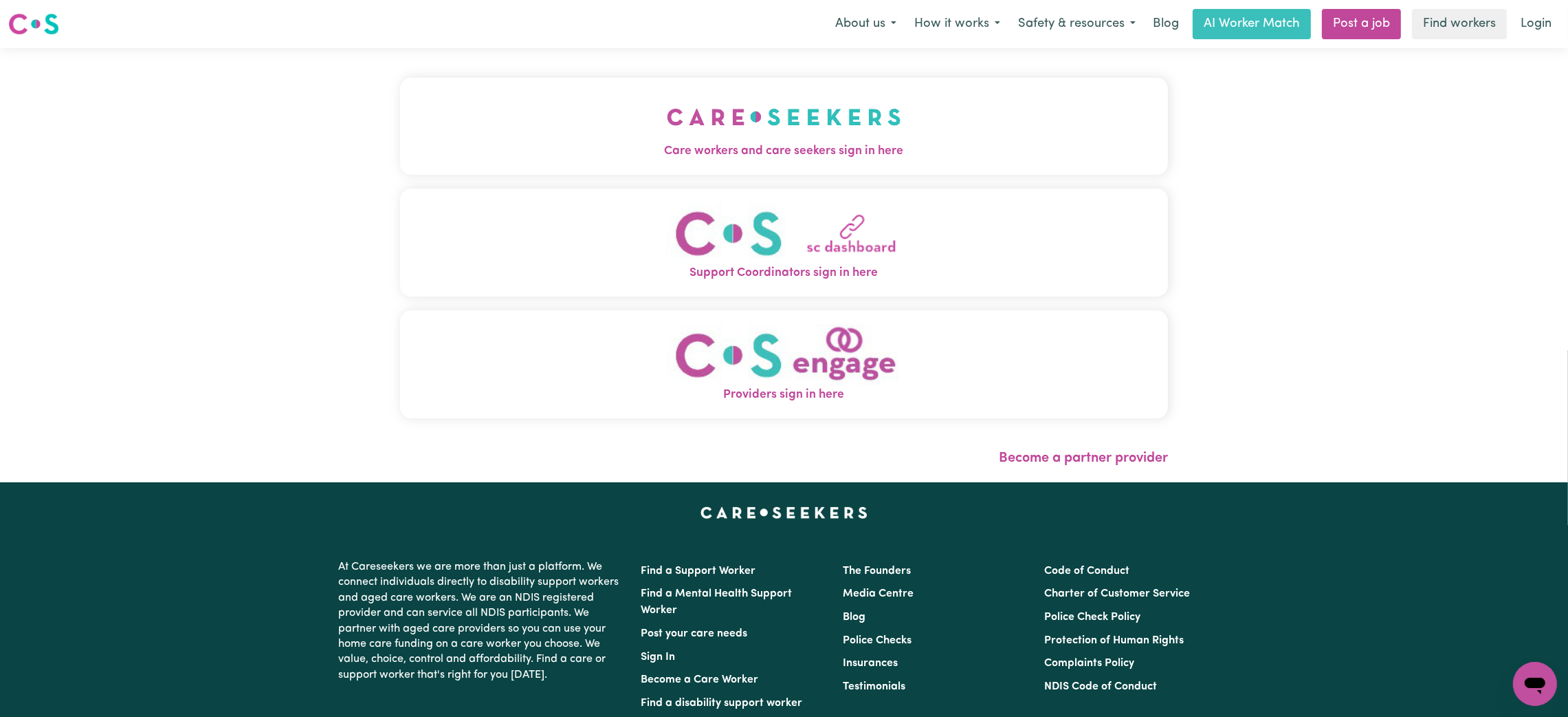
click at [542, 154] on span "Care workers and care seekers sign in here" at bounding box center [784, 151] width 768 height 18
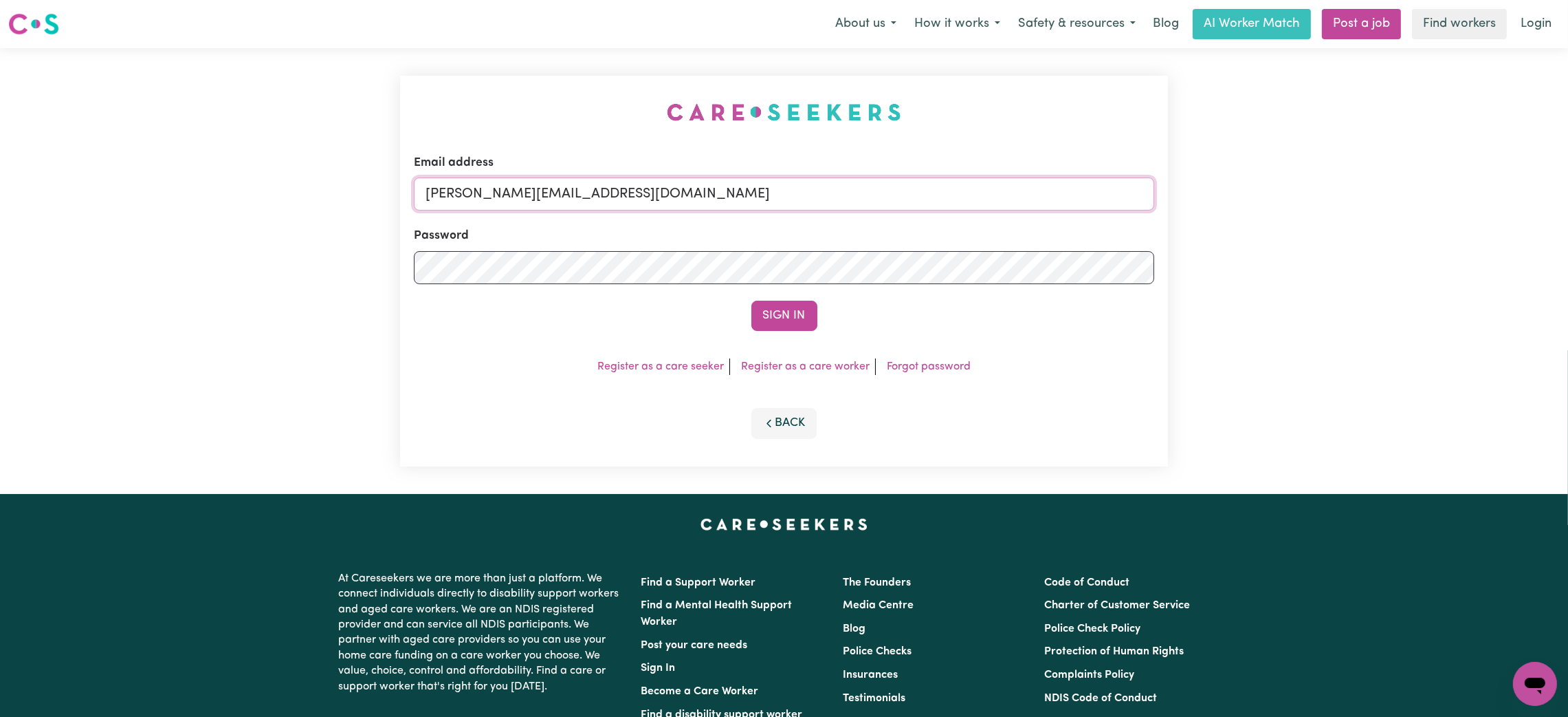
click at [474, 195] on input "mikayla+engage@careseekers.com.au" at bounding box center [784, 193] width 741 height 33
drag, startPoint x: 496, startPoint y: 200, endPoint x: 950, endPoint y: 229, distance: 454.9
click at [950, 229] on form "Email address superuser~mikayla@careseekers.com.au Password Sign In" at bounding box center [784, 242] width 741 height 177
type input "superuser~renee.m.mcguinness@gmail.com"
click at [752, 301] on button "Sign In" at bounding box center [784, 316] width 66 height 31
